Goal: Transaction & Acquisition: Purchase product/service

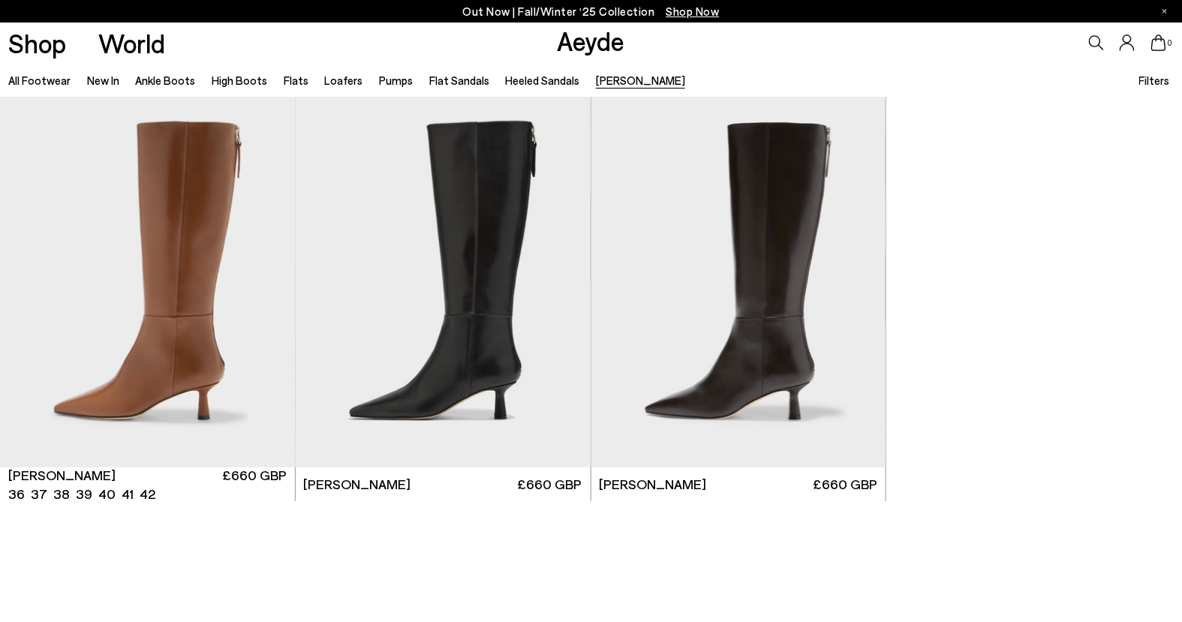
click at [214, 255] on img "1 / 6" at bounding box center [147, 282] width 295 height 371
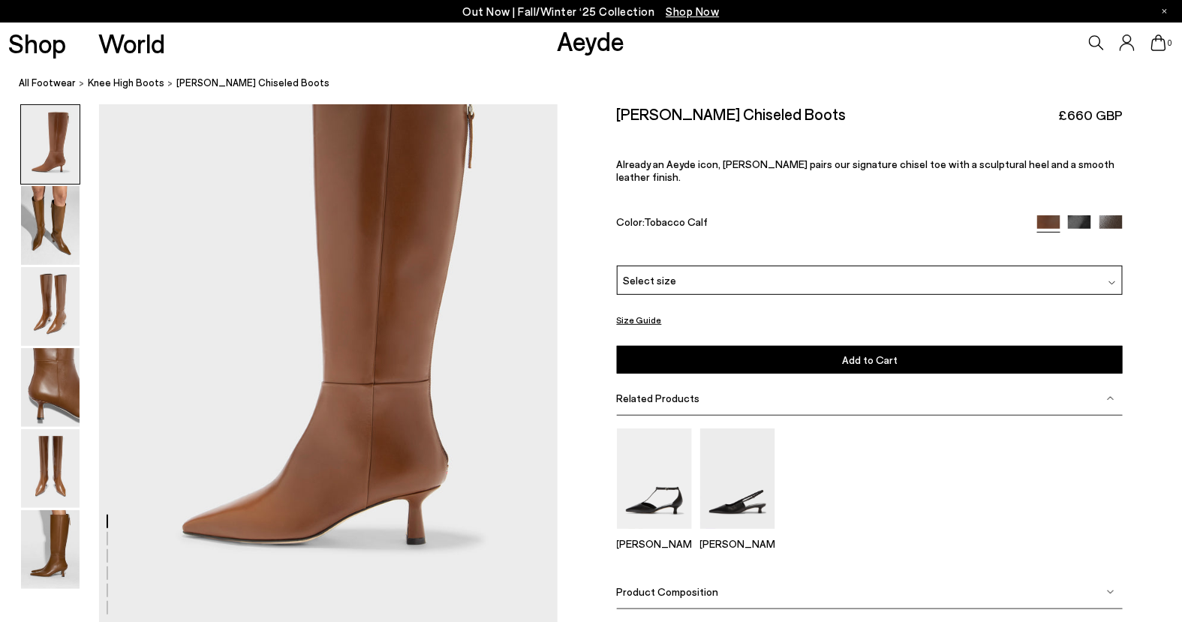
scroll to position [102, 0]
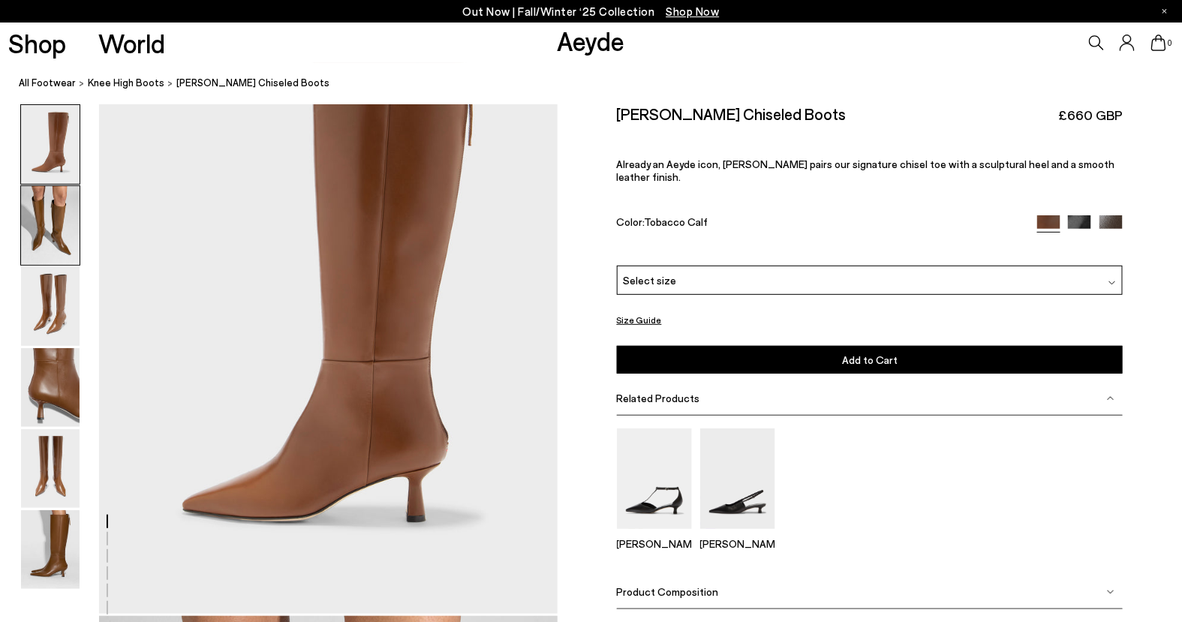
click at [51, 211] on img at bounding box center [50, 225] width 59 height 79
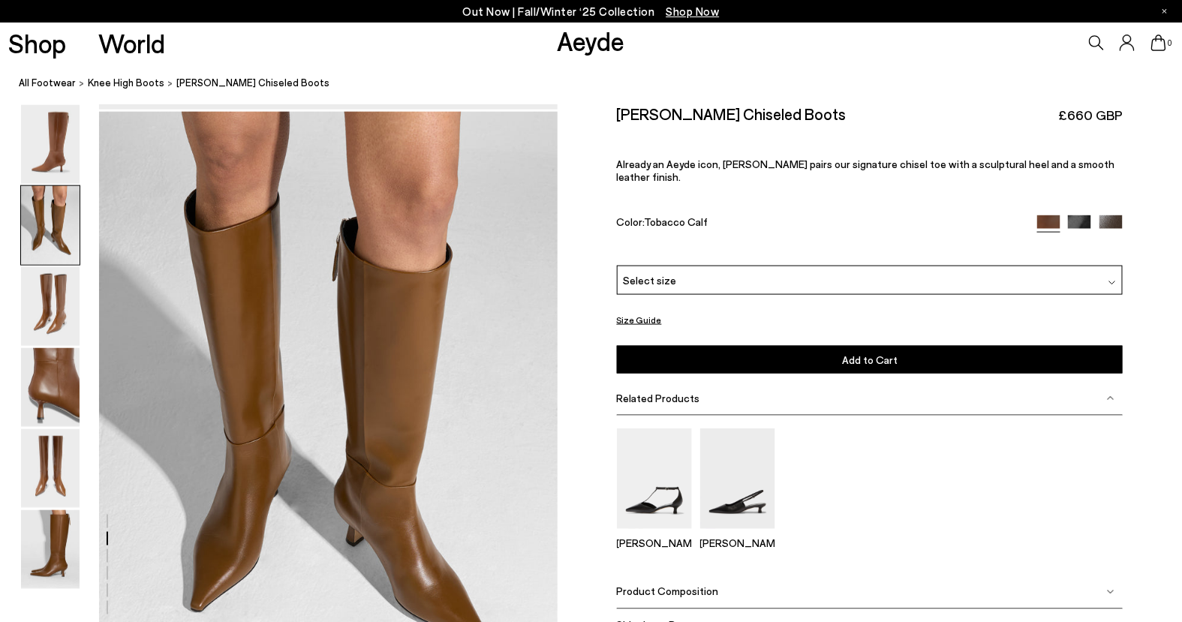
scroll to position [615, 0]
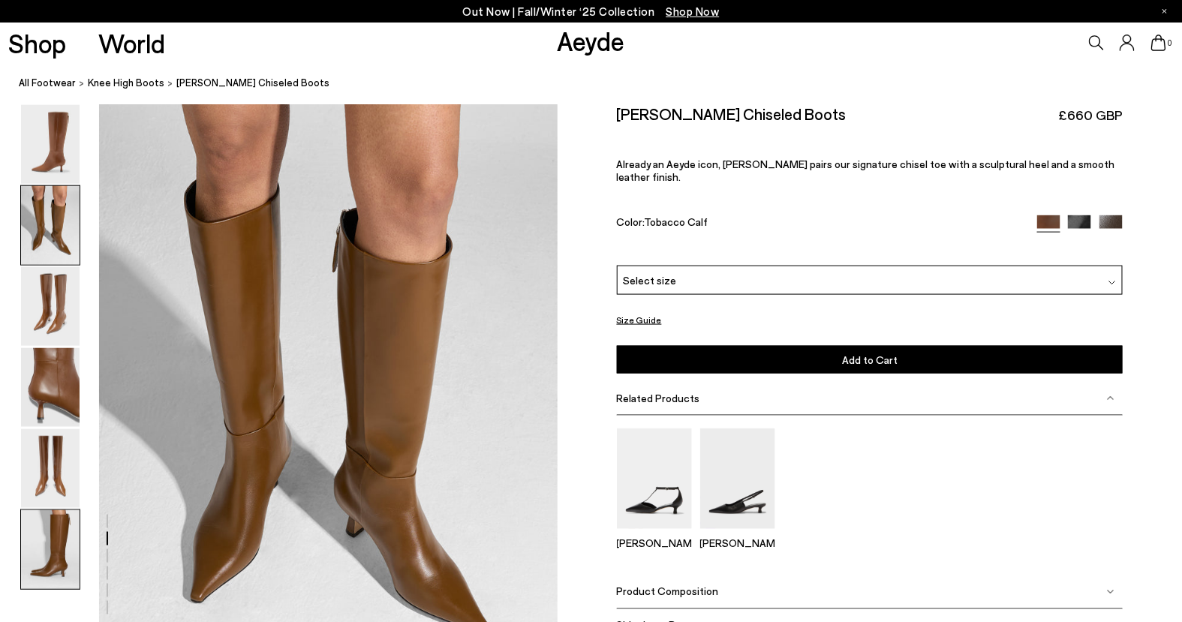
click at [58, 562] on img at bounding box center [50, 549] width 59 height 79
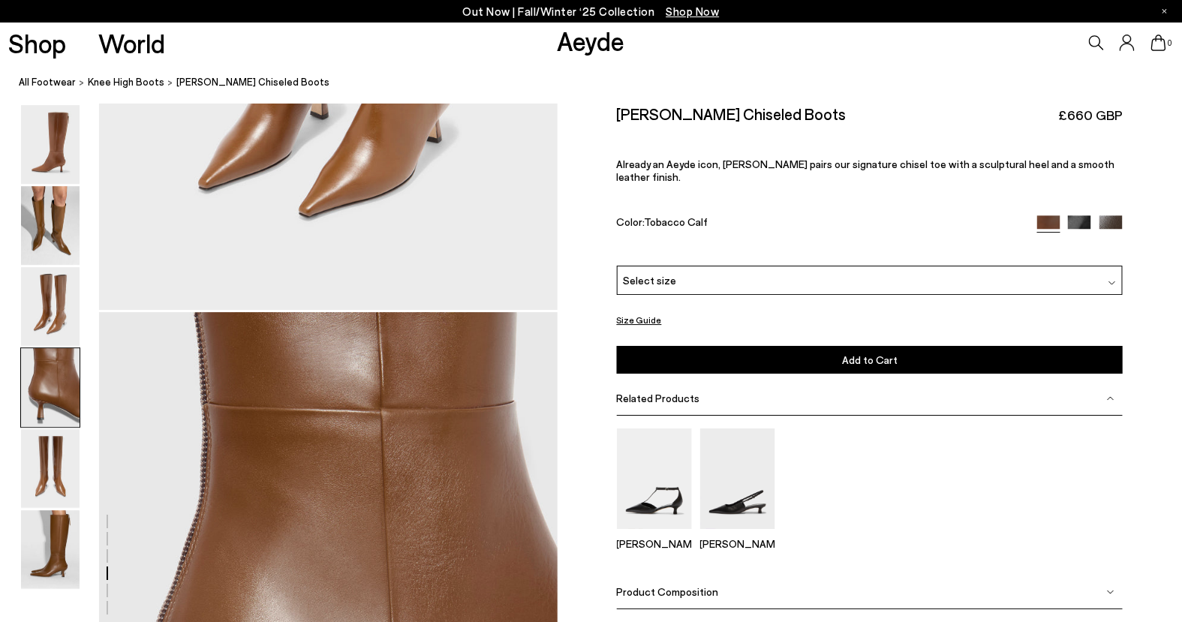
scroll to position [1585, 0]
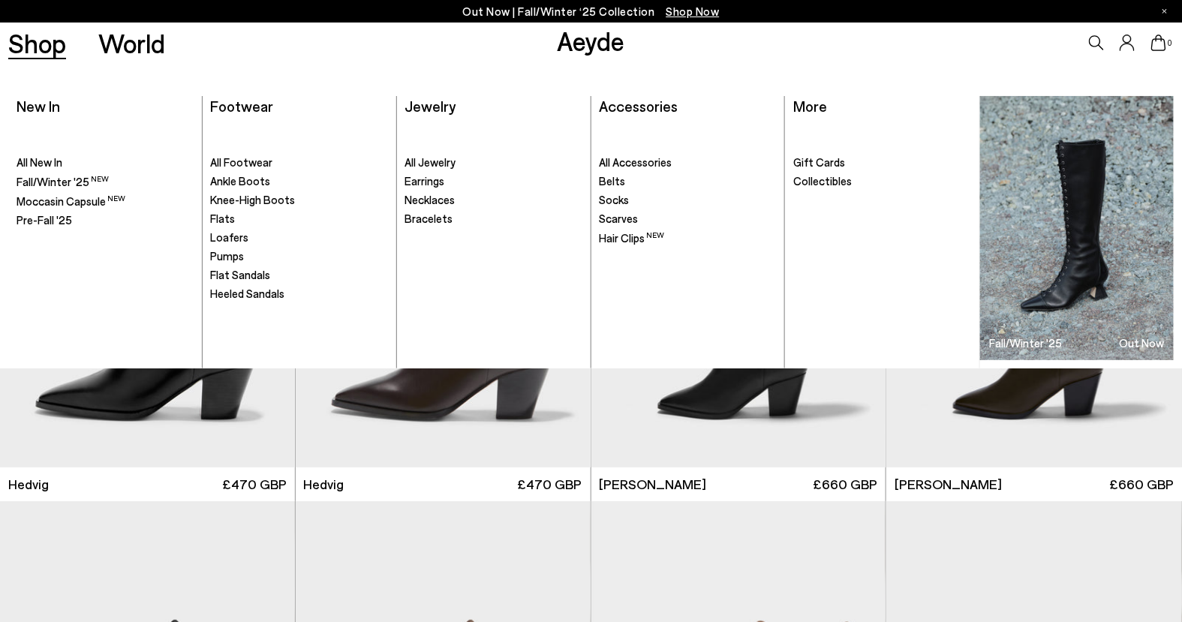
click at [38, 46] on link "Shop" at bounding box center [37, 43] width 58 height 26
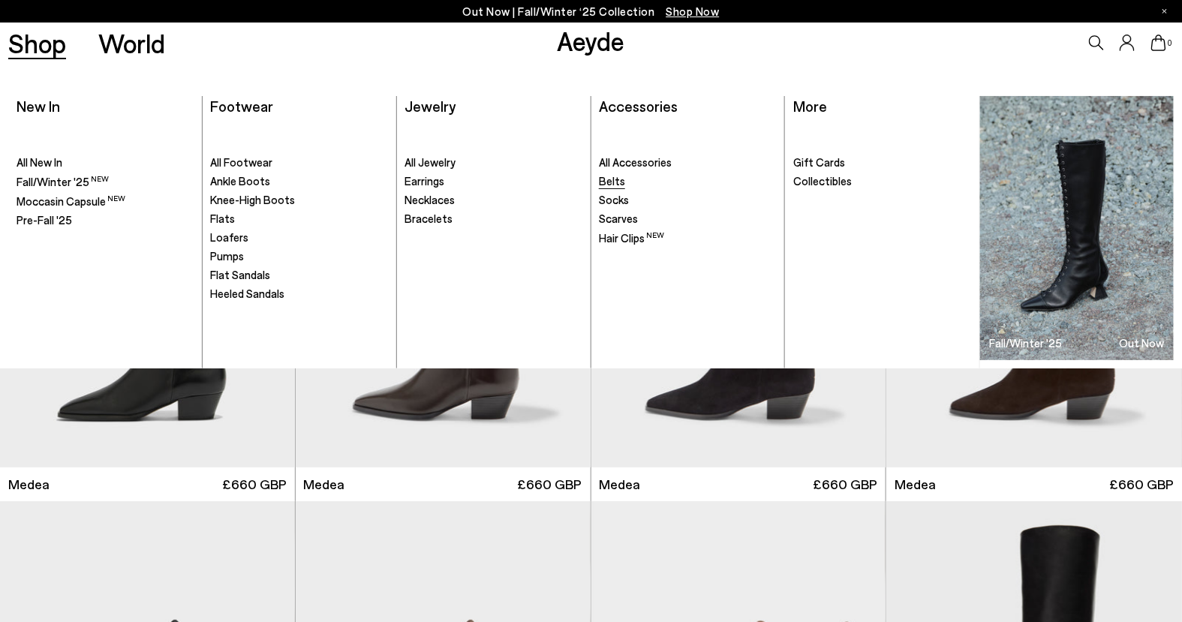
click at [611, 181] on span "Belts" at bounding box center [612, 181] width 26 height 14
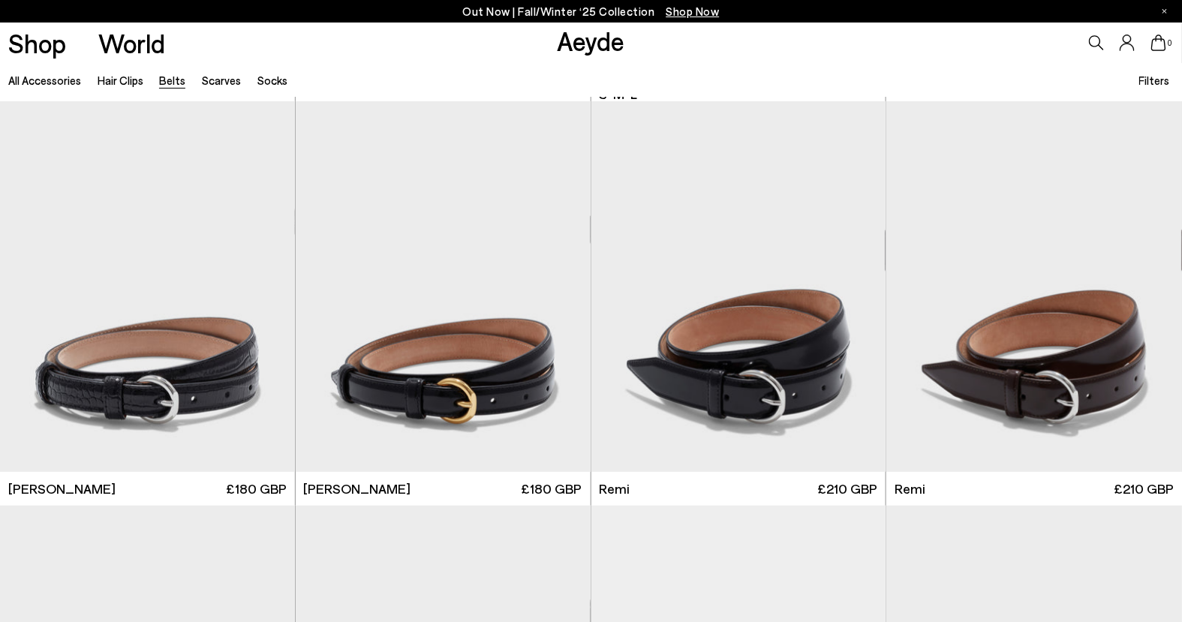
scroll to position [485, 0]
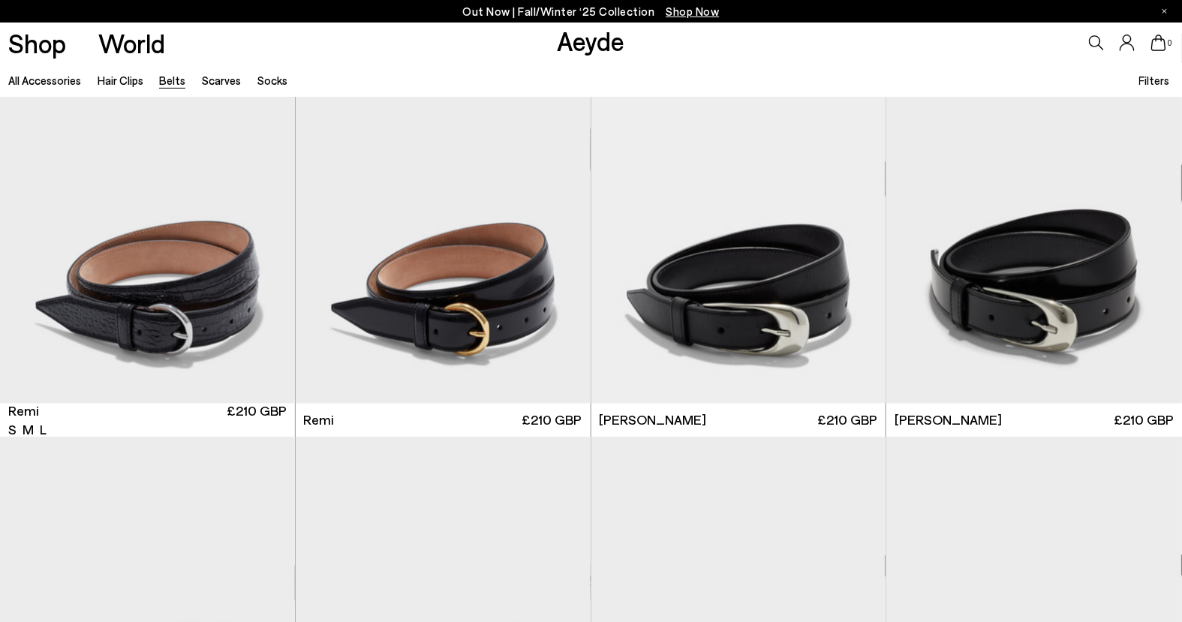
scroll to position [971, 0]
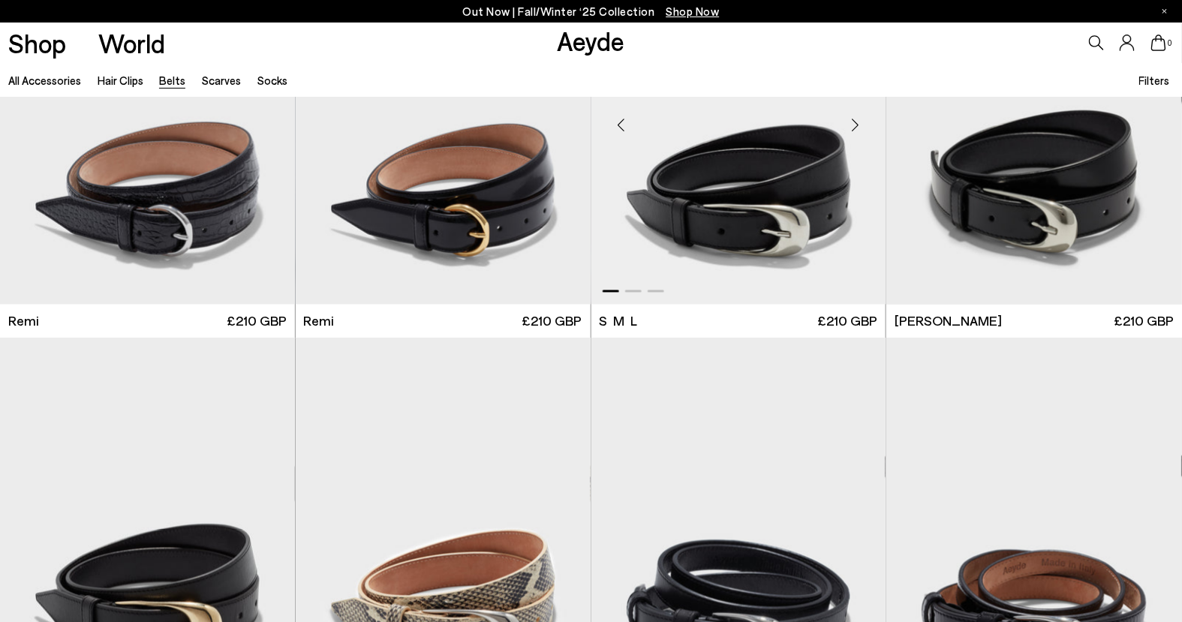
click at [781, 184] on img "1 / 3" at bounding box center [738, 120] width 295 height 371
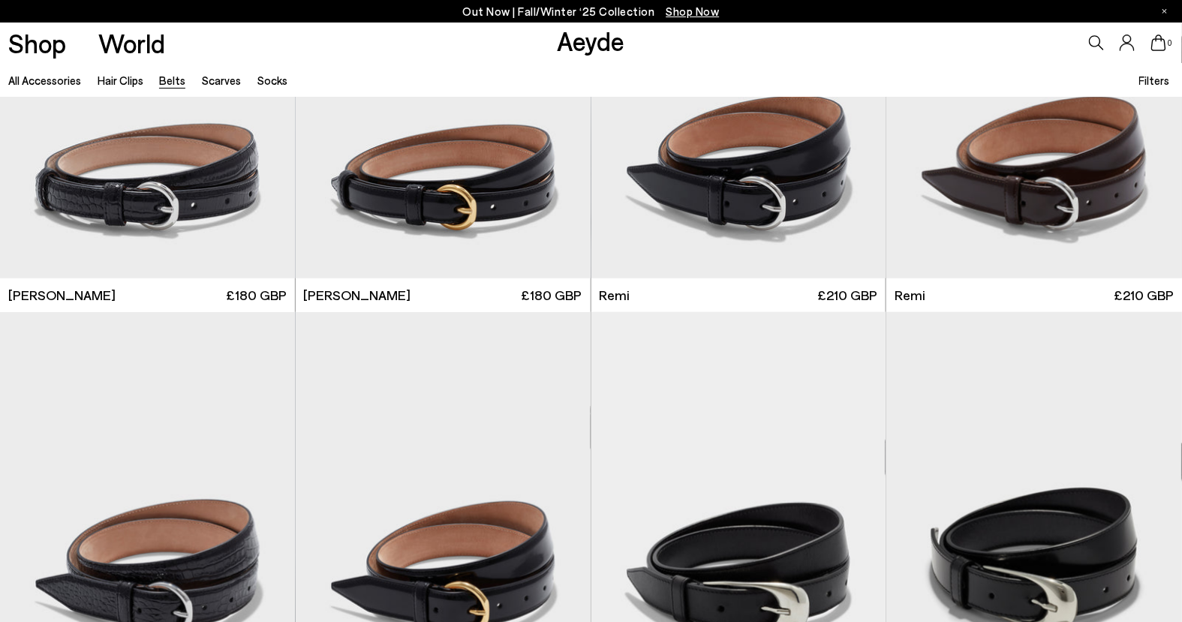
scroll to position [140, 0]
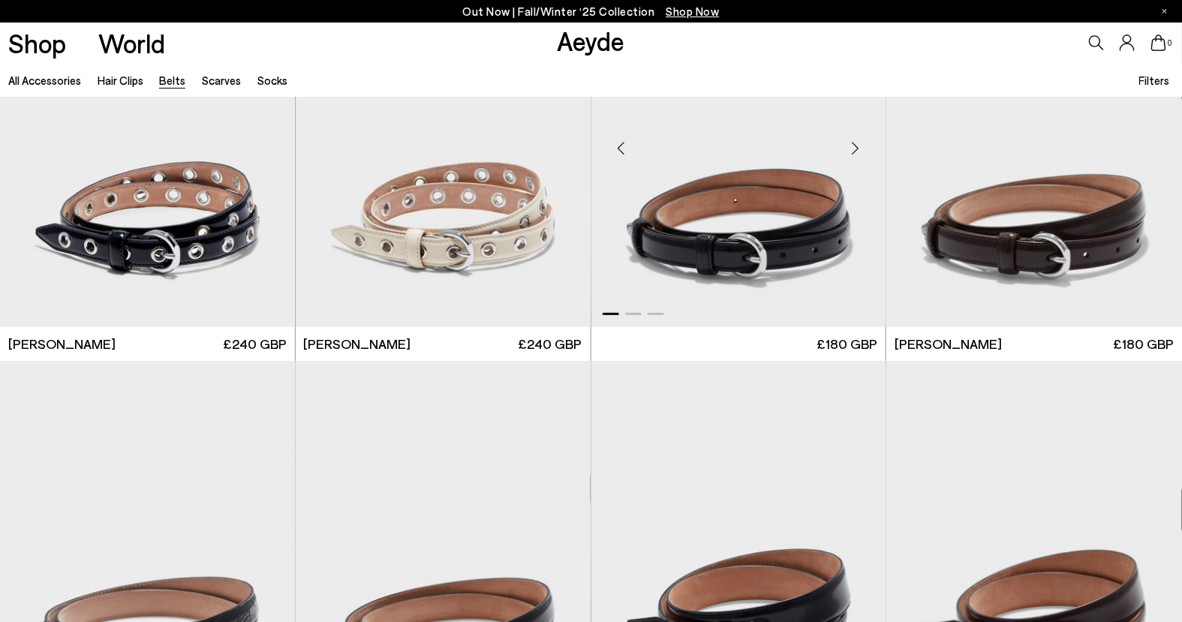
click at [729, 182] on img "1 / 3" at bounding box center [738, 141] width 295 height 371
